Goal: Information Seeking & Learning: Learn about a topic

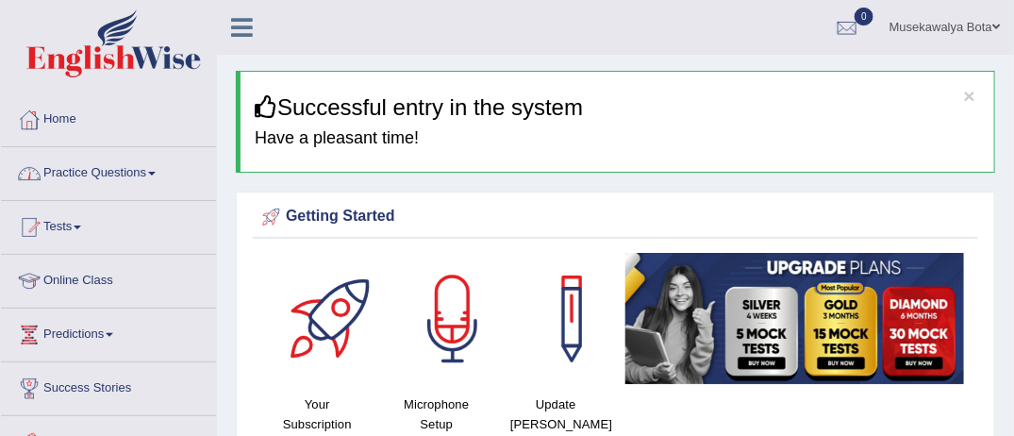
click at [160, 175] on link "Practice Questions" at bounding box center [108, 170] width 215 height 47
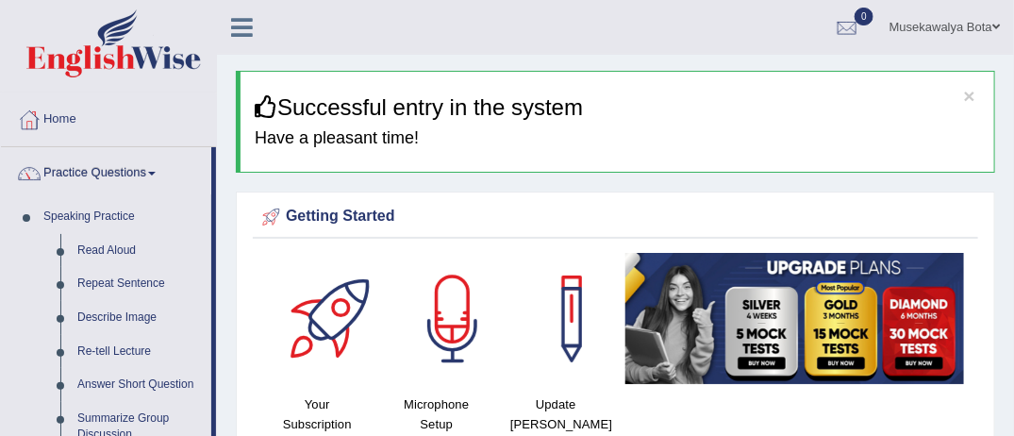
click at [160, 175] on link "Practice Questions" at bounding box center [106, 170] width 210 height 47
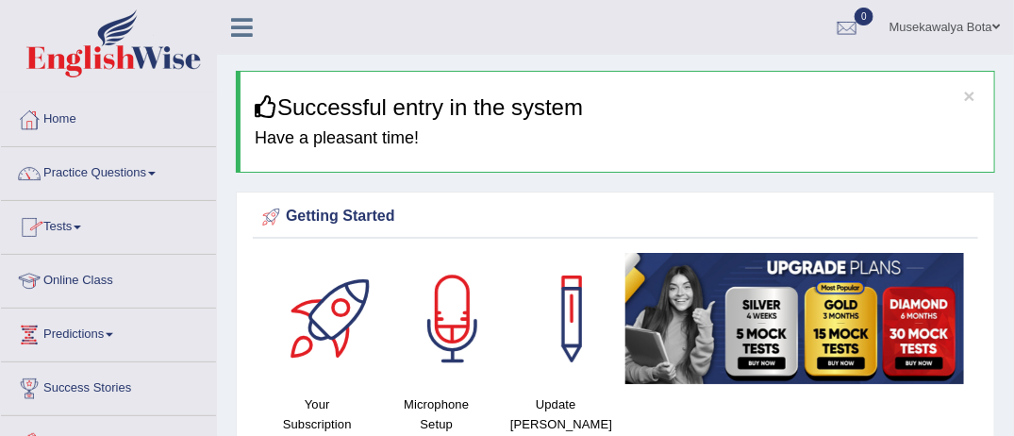
click at [81, 226] on span at bounding box center [78, 227] width 8 height 4
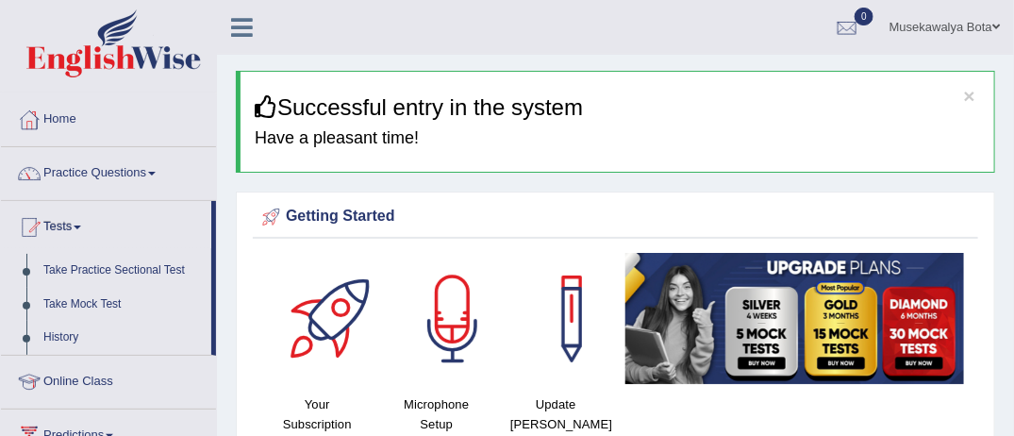
click at [81, 226] on span at bounding box center [78, 227] width 8 height 4
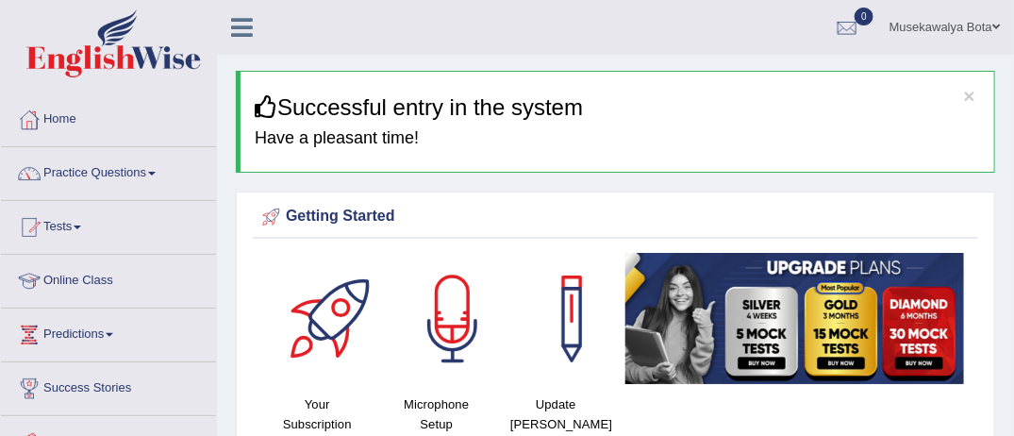
click at [117, 277] on link "Online Class" at bounding box center [108, 278] width 215 height 47
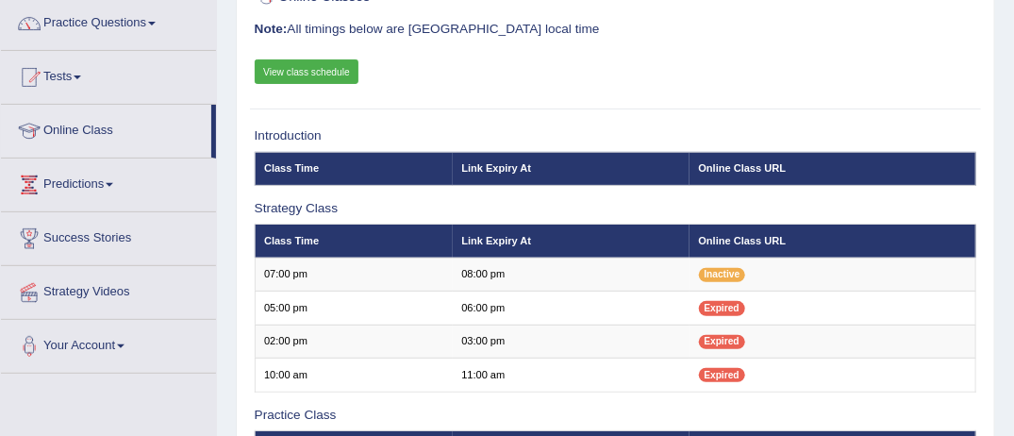
scroll to position [151, 0]
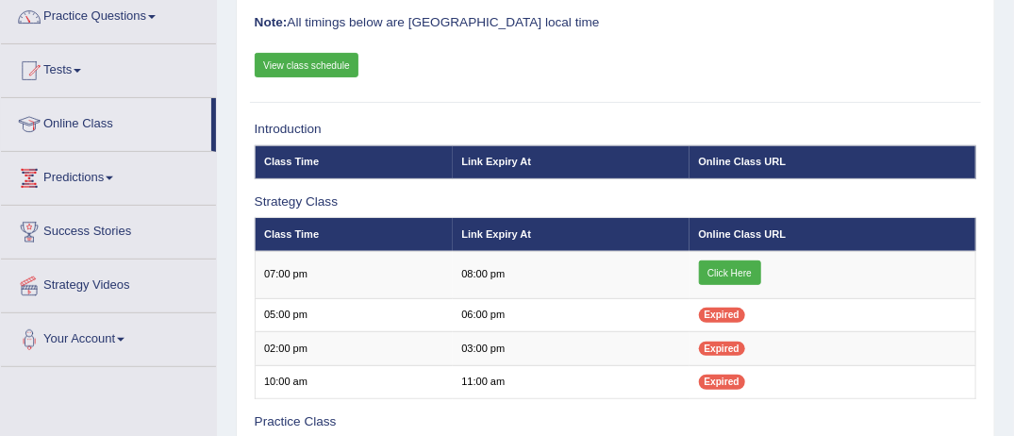
scroll to position [157, 0]
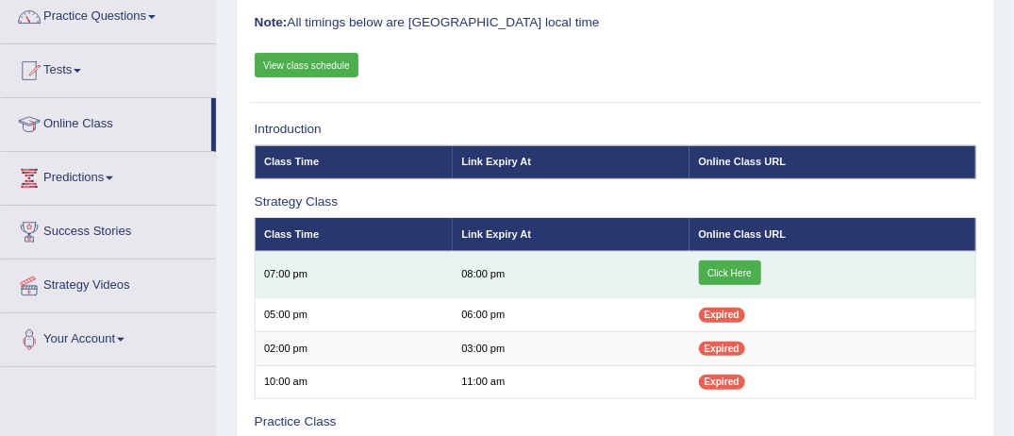
click at [734, 269] on link "Click Here" at bounding box center [730, 272] width 62 height 25
